Goal: Information Seeking & Learning: Learn about a topic

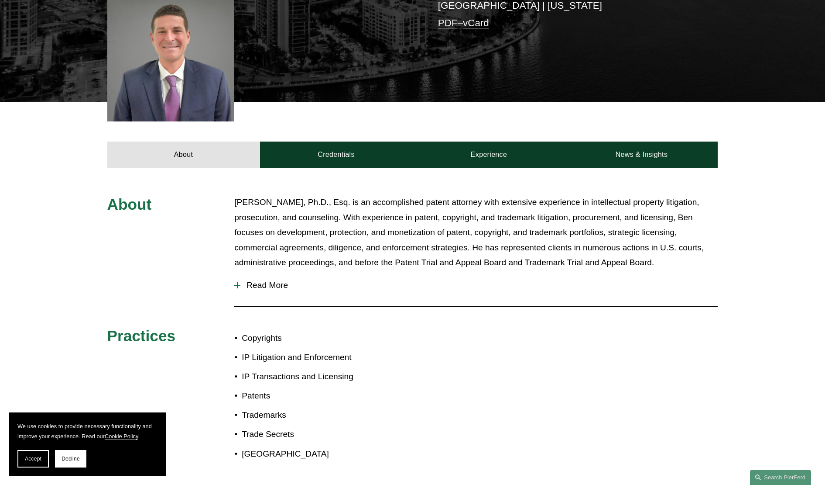
scroll to position [233, 0]
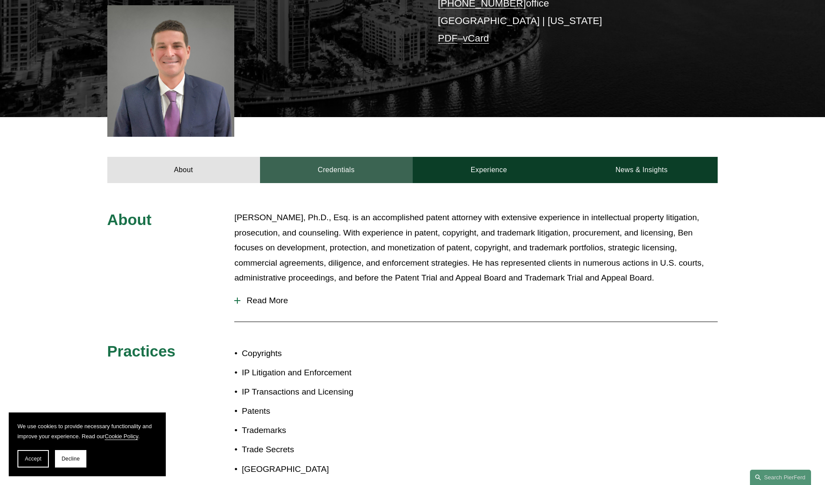
click at [355, 169] on link "Credentials" at bounding box center [336, 170] width 153 height 26
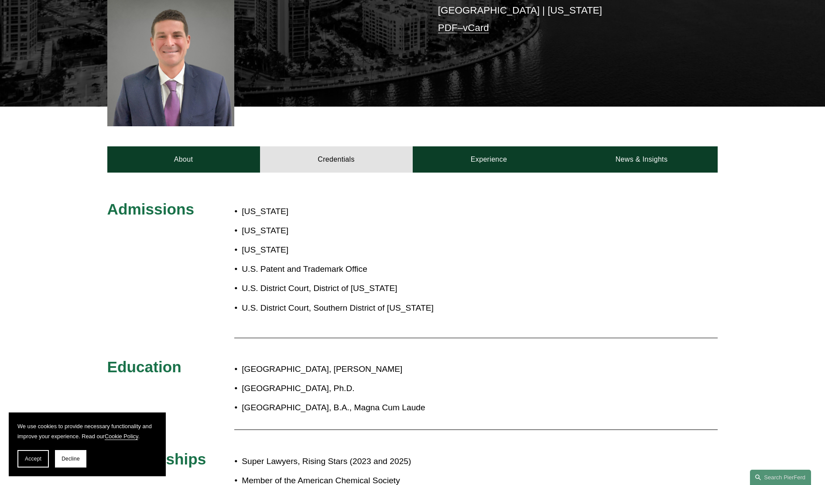
scroll to position [160, 0]
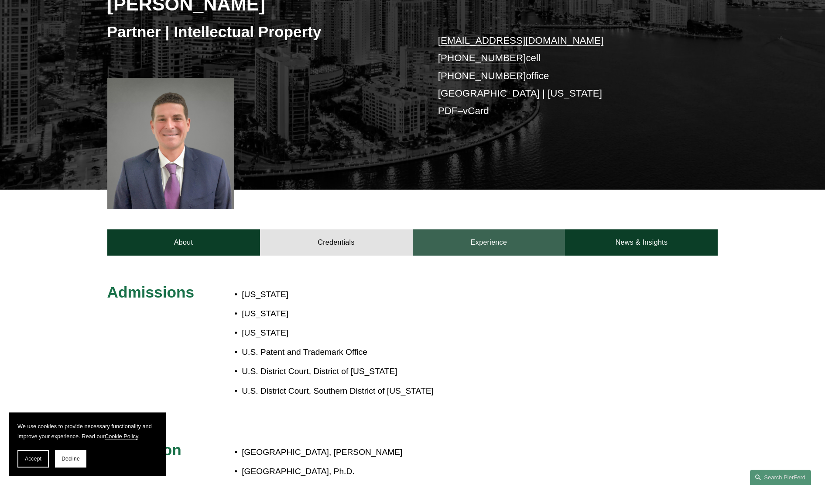
click at [491, 254] on link "Experience" at bounding box center [489, 242] width 153 height 26
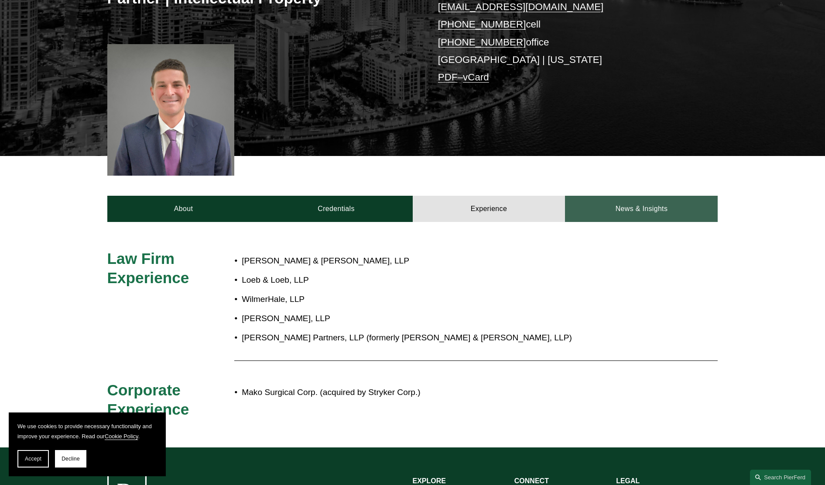
scroll to position [211, 0]
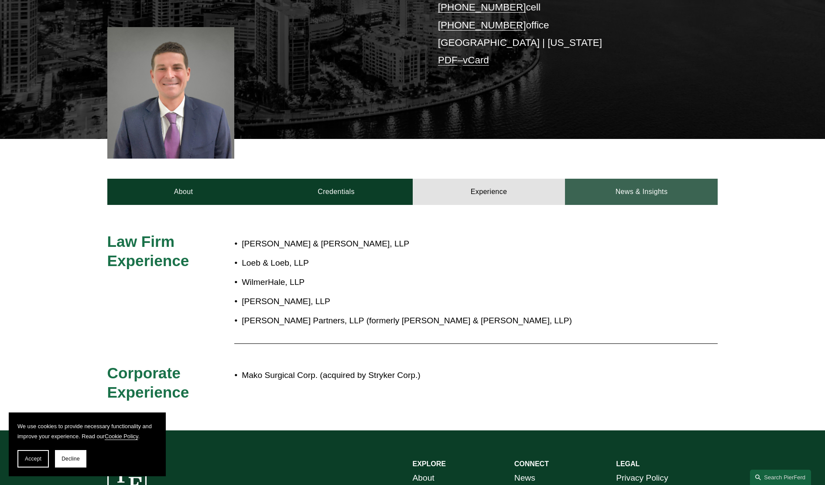
click at [653, 196] on link "News & Insights" at bounding box center [641, 192] width 153 height 26
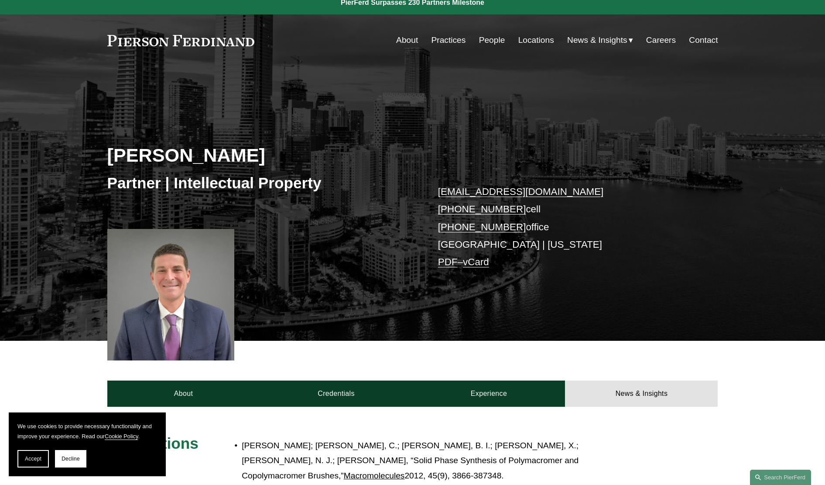
scroll to position [0, 0]
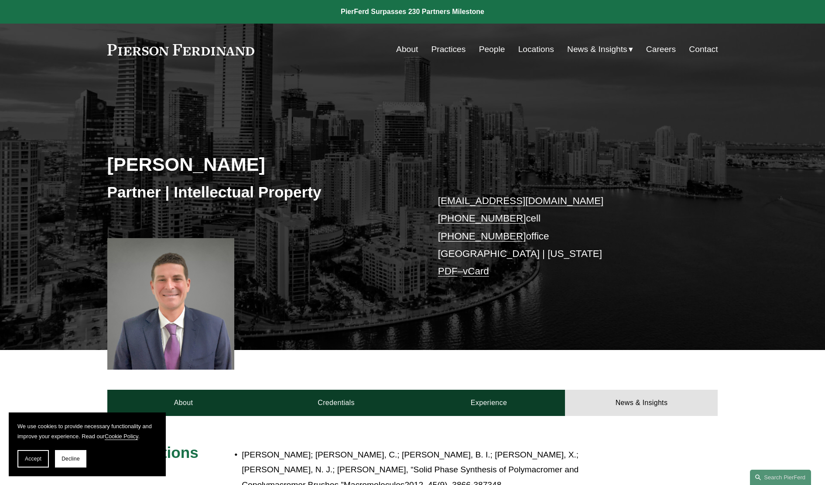
click at [443, 48] on link "Practices" at bounding box center [448, 49] width 34 height 17
